Goal: Transaction & Acquisition: Purchase product/service

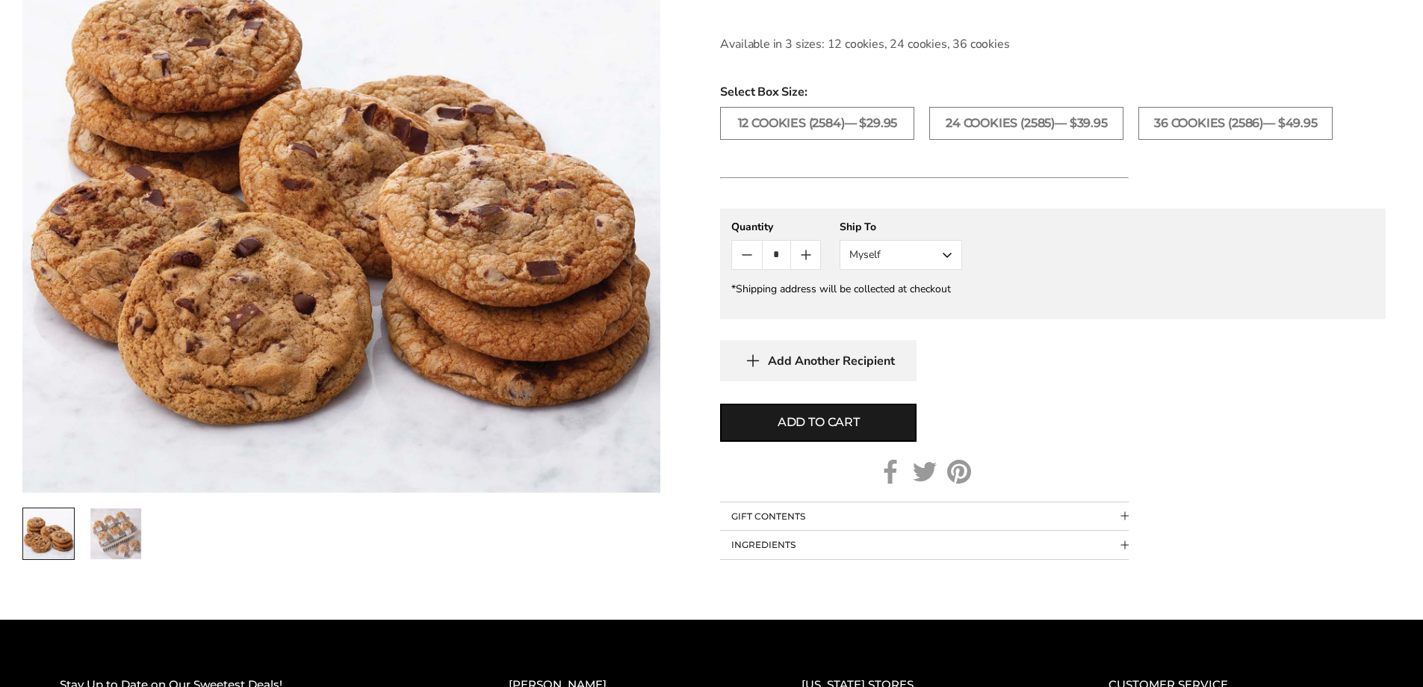
scroll to position [747, 0]
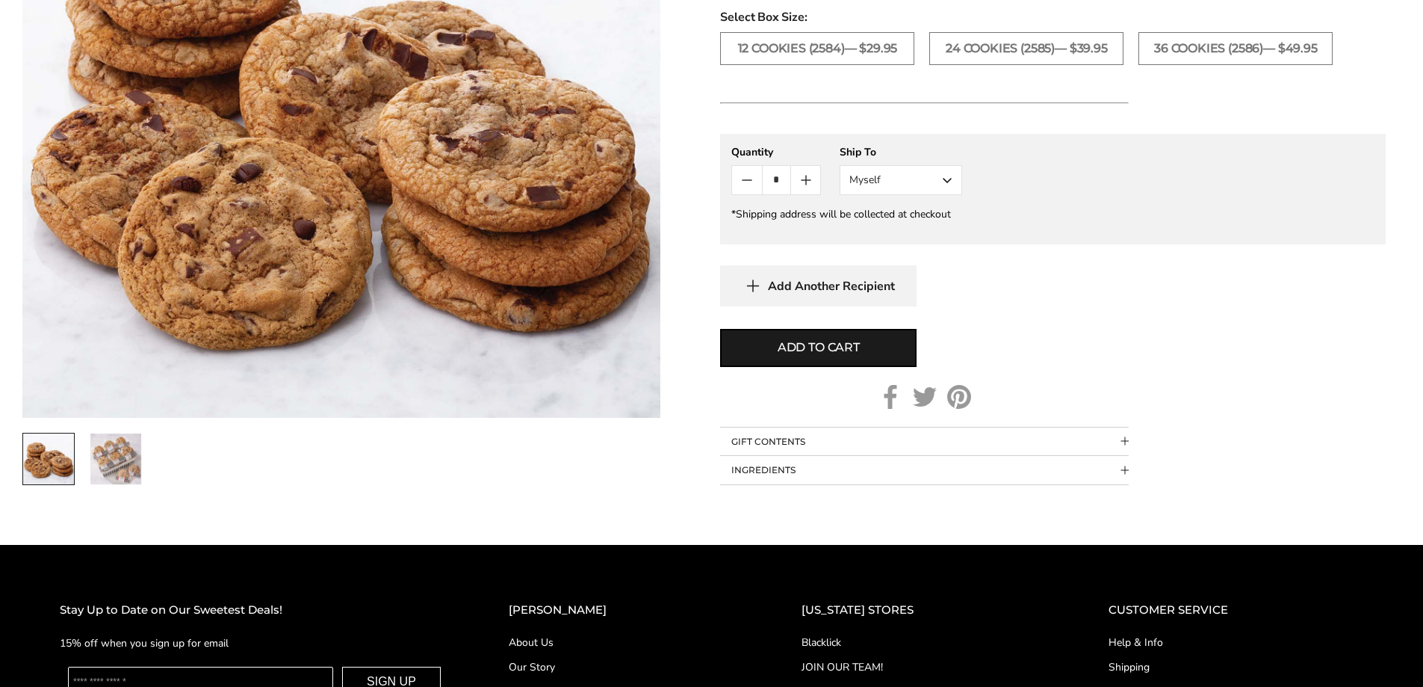
click at [123, 459] on img "2 / 2" at bounding box center [115, 458] width 51 height 51
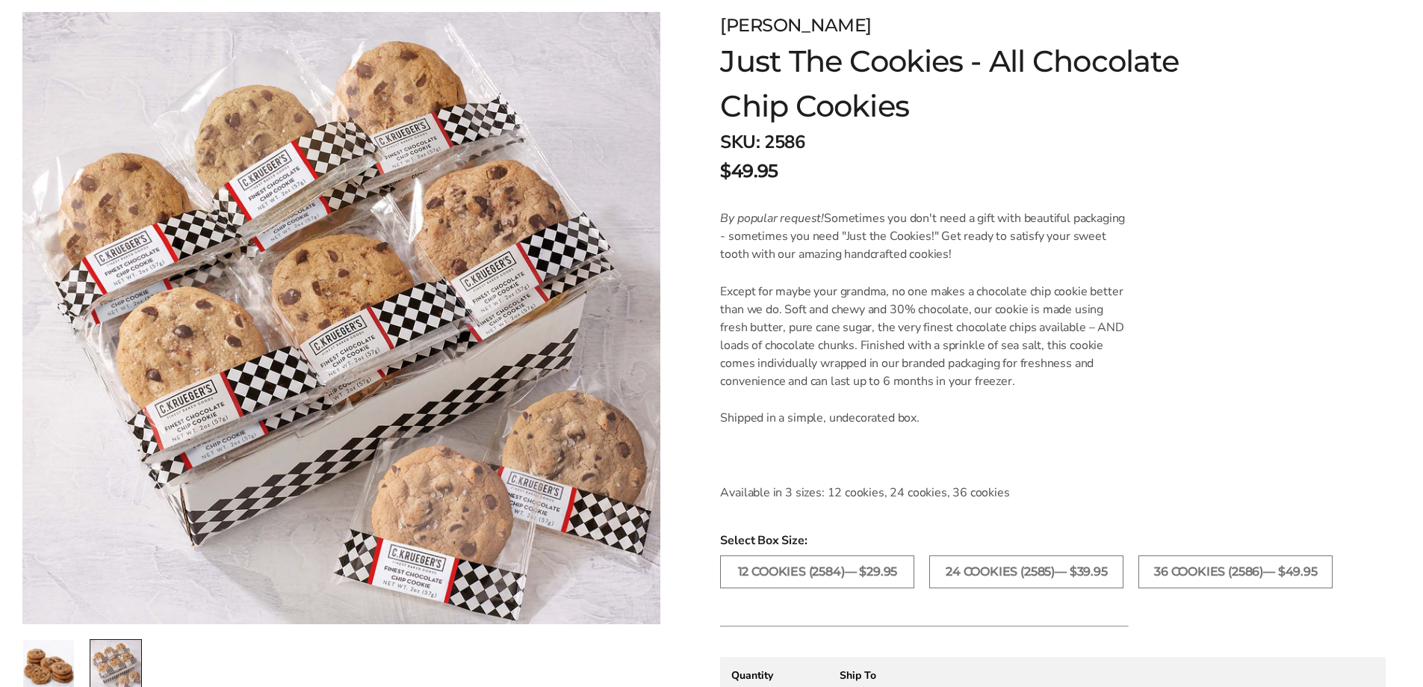
scroll to position [0, 0]
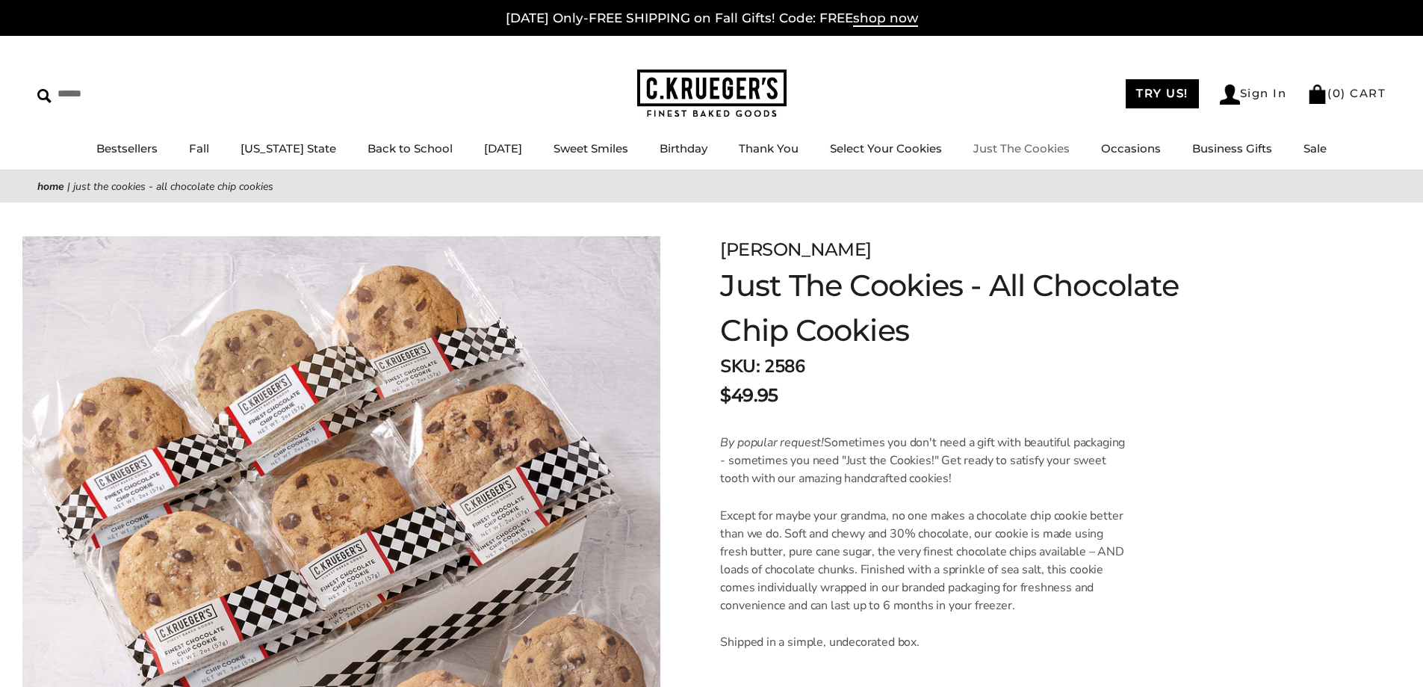
click at [1032, 149] on link "Just The Cookies" at bounding box center [1021, 148] width 96 height 14
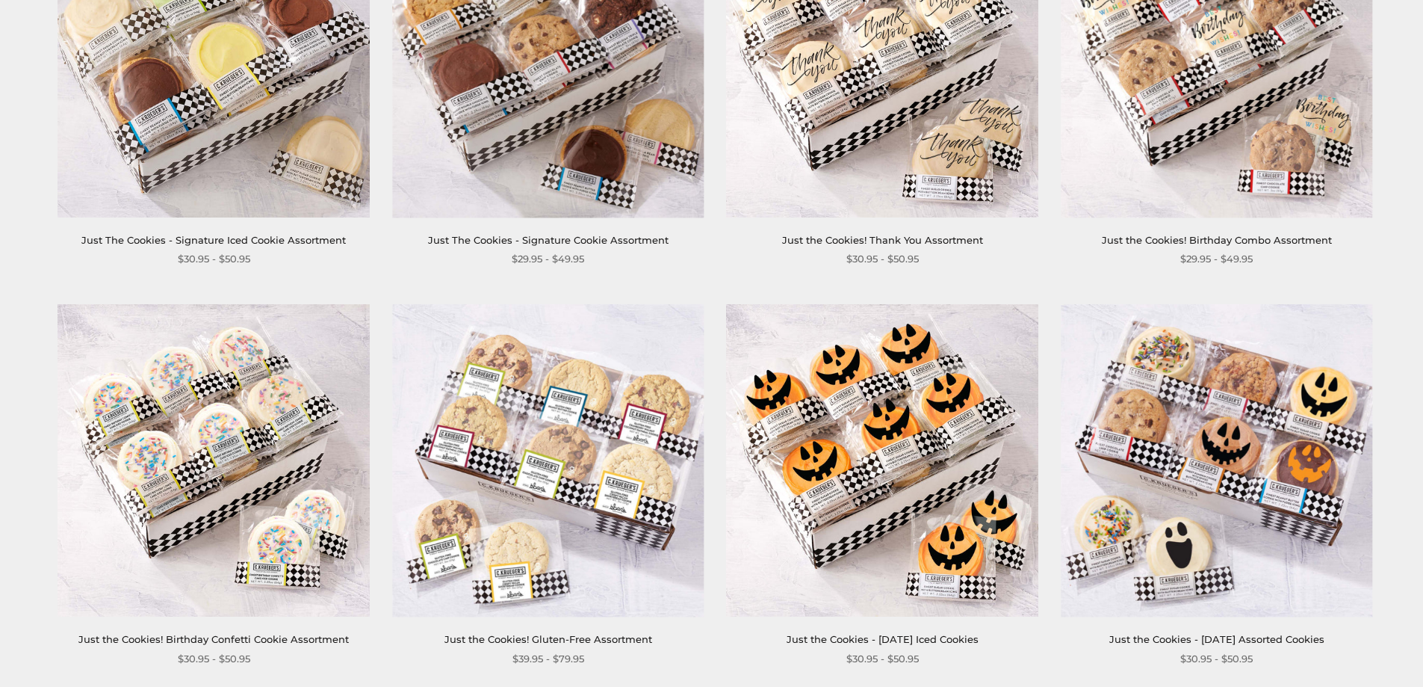
scroll to position [672, 0]
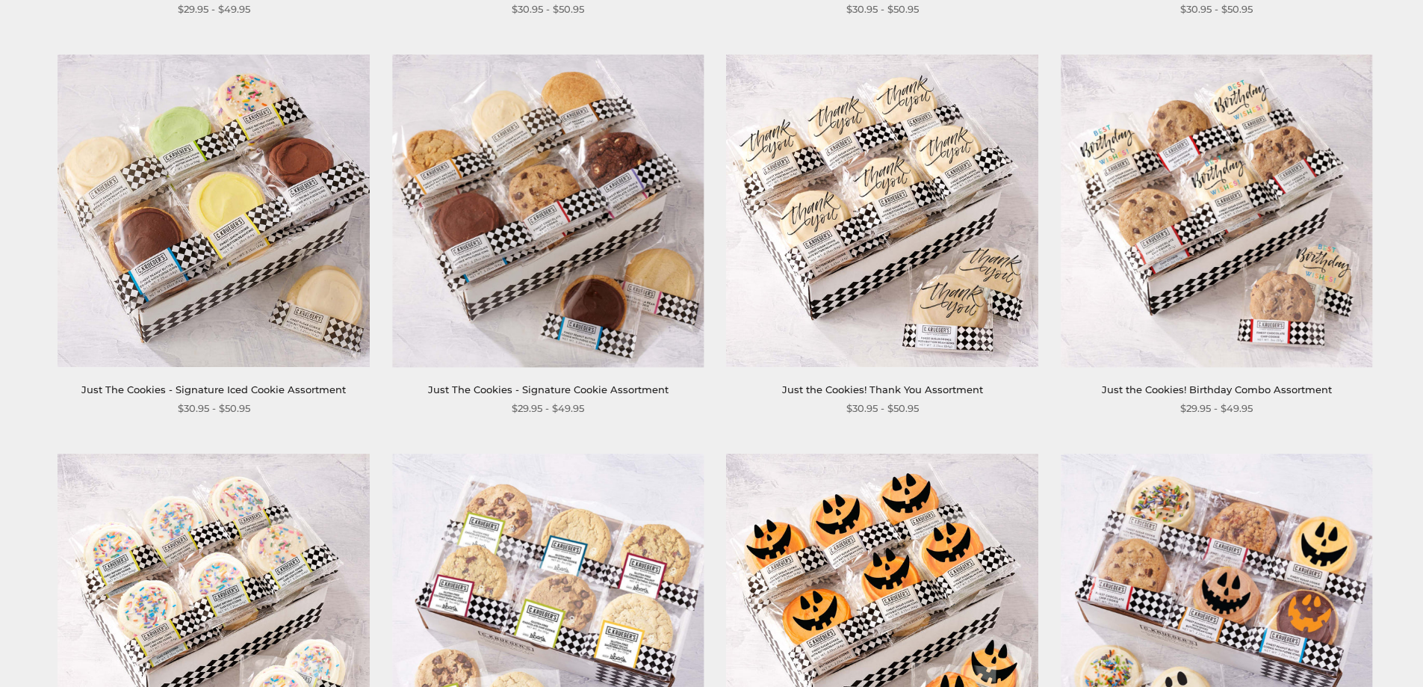
click at [812, 294] on img at bounding box center [883, 211] width 312 height 312
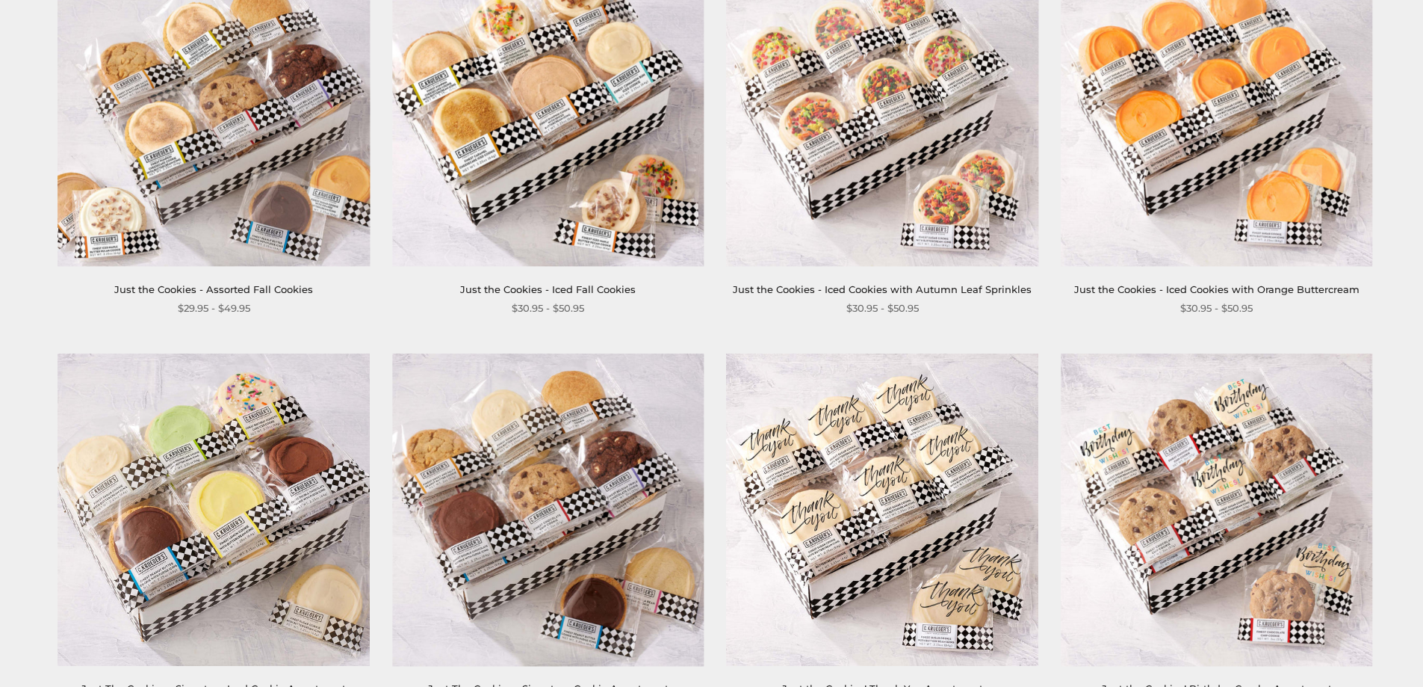
scroll to position [299, 0]
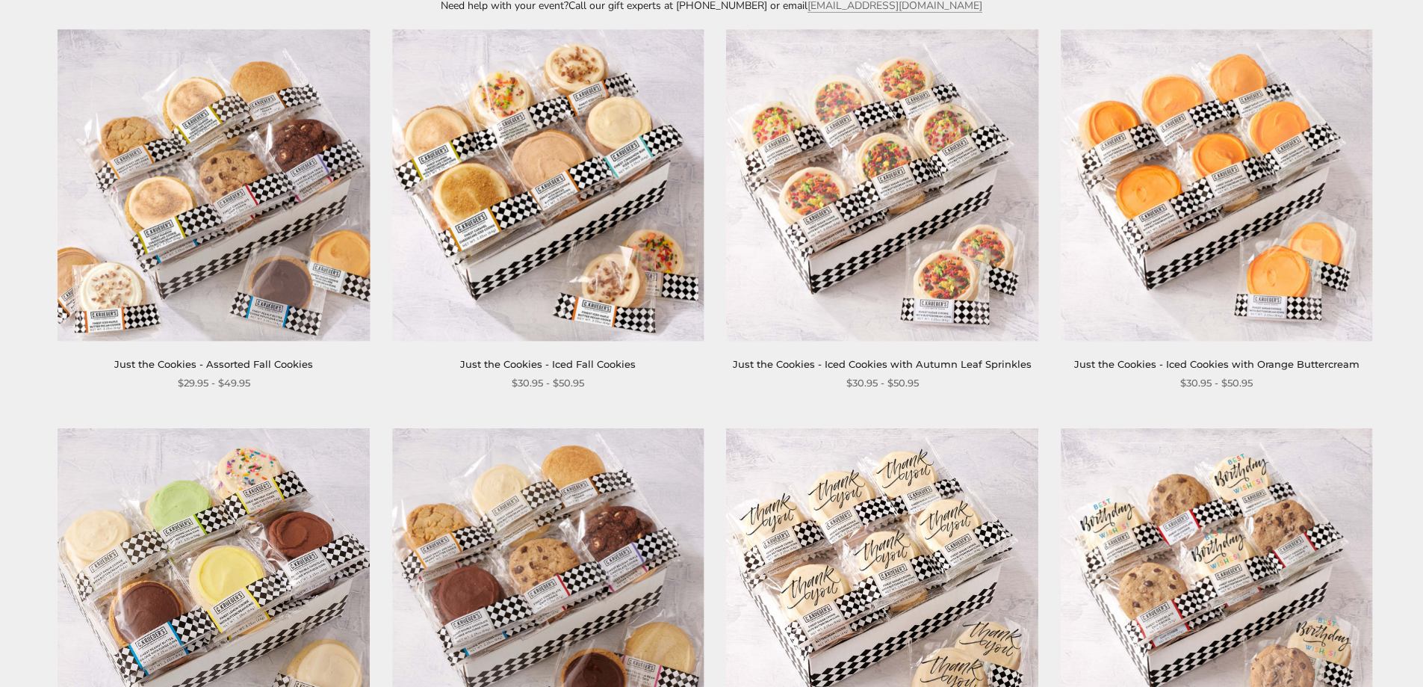
click at [200, 246] on img at bounding box center [214, 185] width 312 height 312
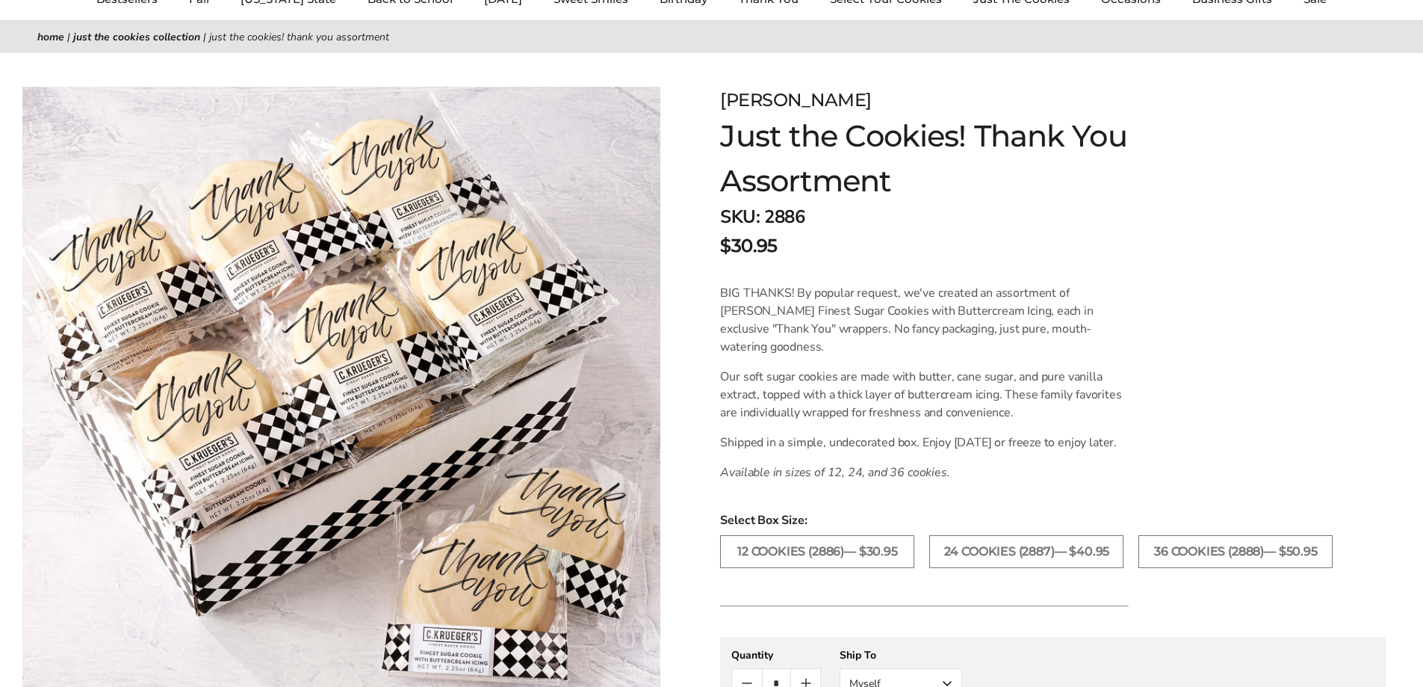
scroll to position [299, 0]
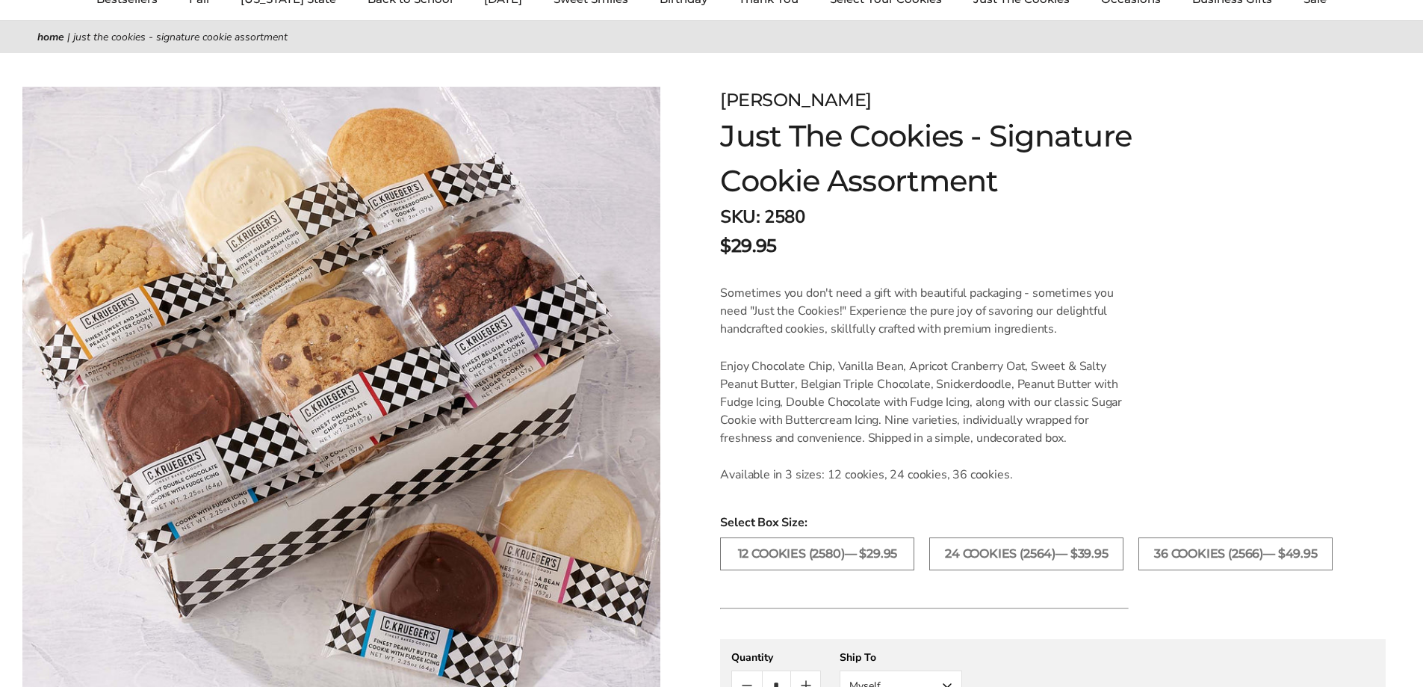
scroll to position [299, 0]
